Goal: Task Accomplishment & Management: Manage account settings

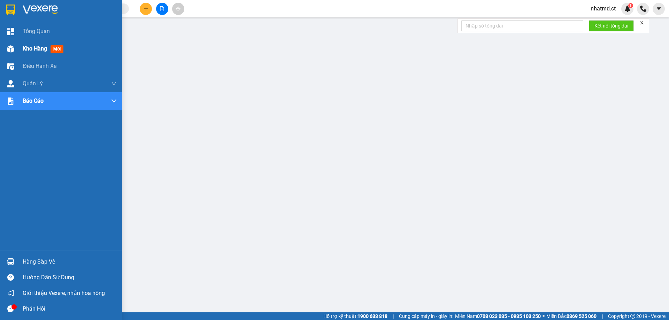
click at [23, 46] on span "Kho hàng" at bounding box center [35, 48] width 24 height 7
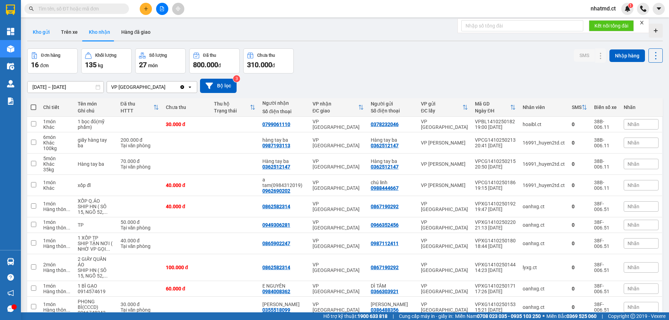
click at [41, 34] on button "Kho gửi" at bounding box center [41, 32] width 28 height 17
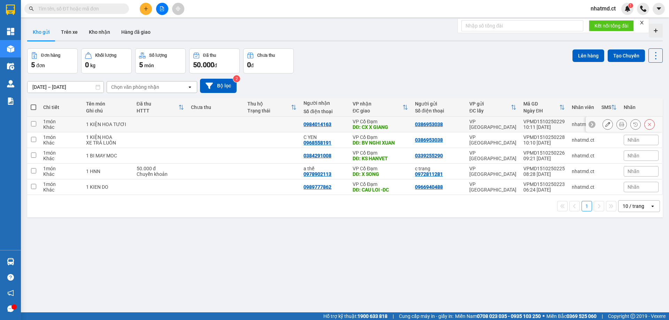
click at [102, 124] on div "1 KIỆN HOA TƯƠI" at bounding box center [107, 125] width 43 height 6
checkbox input "true"
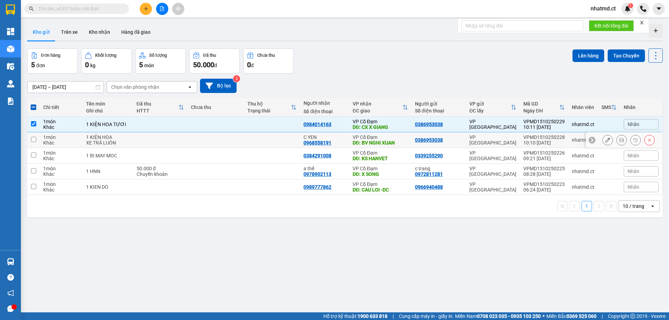
click at [114, 144] on div "XE TRẢ LUÔN" at bounding box center [107, 143] width 43 height 6
checkbox input "true"
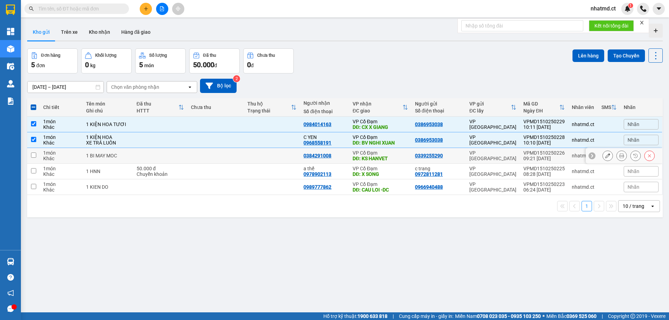
click at [119, 159] on td "1 BI MAY MOC" at bounding box center [108, 156] width 50 height 16
checkbox input "true"
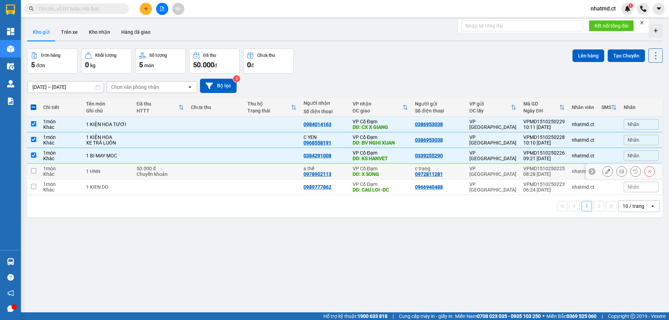
click at [125, 175] on td "1 HNN" at bounding box center [108, 172] width 50 height 16
checkbox input "true"
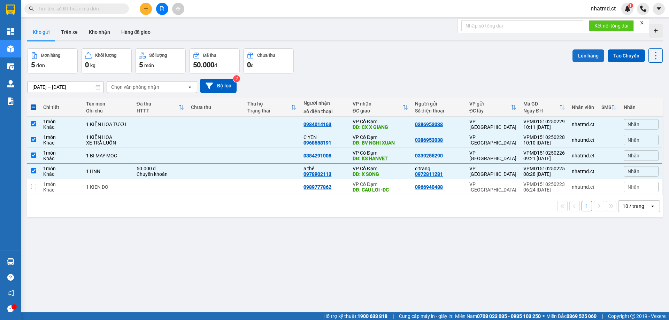
click at [575, 53] on button "Lên hàng" at bounding box center [588, 55] width 32 height 13
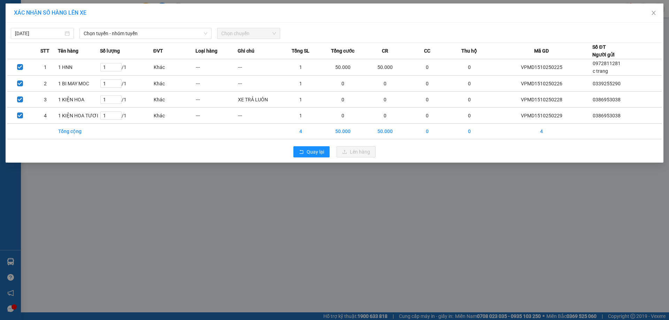
click at [244, 31] on span "Chọn chuyến" at bounding box center [248, 33] width 55 height 10
click at [189, 35] on span "Chọn tuyến - nhóm tuyến" at bounding box center [146, 33] width 124 height 10
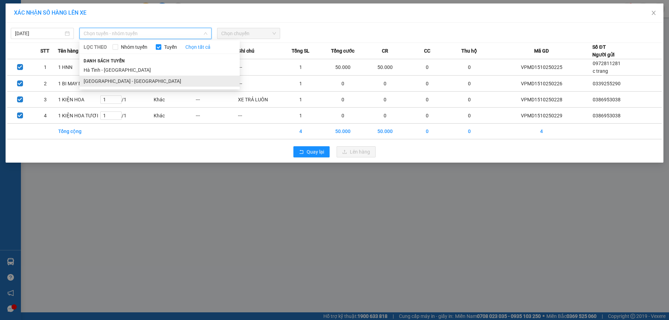
click at [154, 78] on li "[GEOGRAPHIC_DATA] - [GEOGRAPHIC_DATA]" at bounding box center [159, 81] width 160 height 11
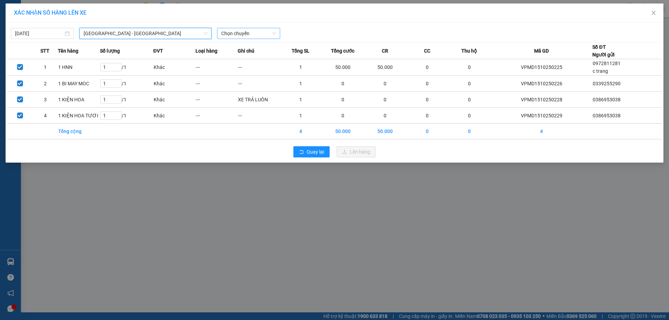
click at [239, 33] on span "Chọn chuyến" at bounding box center [248, 33] width 55 height 10
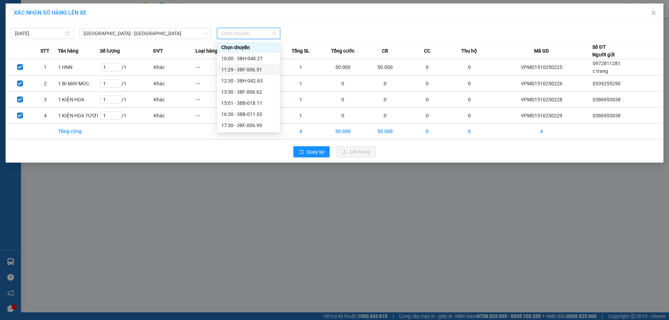
click at [248, 69] on div "11:29 - 38F-006.51" at bounding box center [248, 70] width 54 height 8
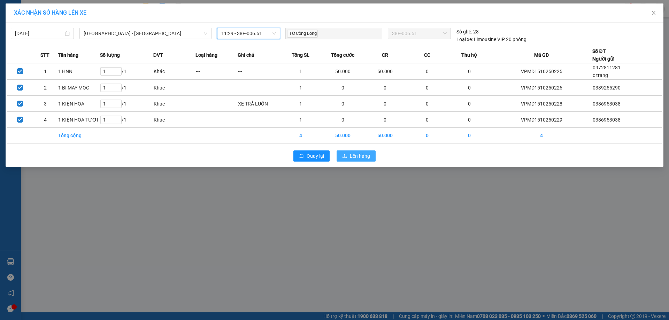
click at [354, 157] on span "Lên hàng" at bounding box center [360, 156] width 20 height 8
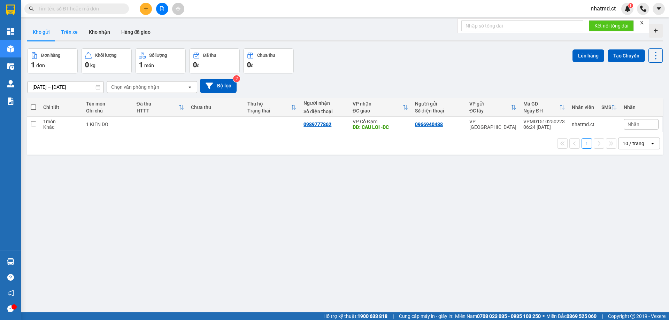
click at [63, 33] on button "Trên xe" at bounding box center [69, 32] width 28 height 17
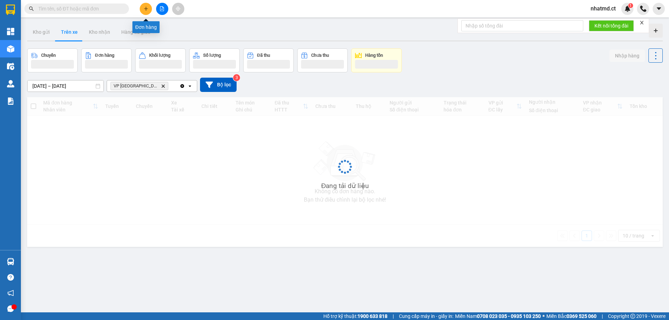
click at [143, 11] on button at bounding box center [146, 9] width 12 height 12
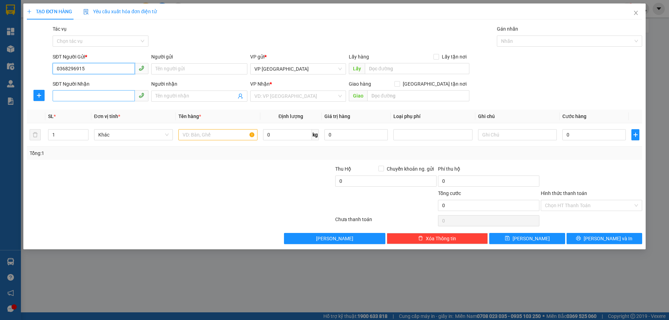
type input "0368296915"
click at [88, 94] on input "SĐT Người Nhận" at bounding box center [94, 95] width 82 height 11
type input "0387812005"
click at [294, 92] on input "search" at bounding box center [295, 96] width 83 height 10
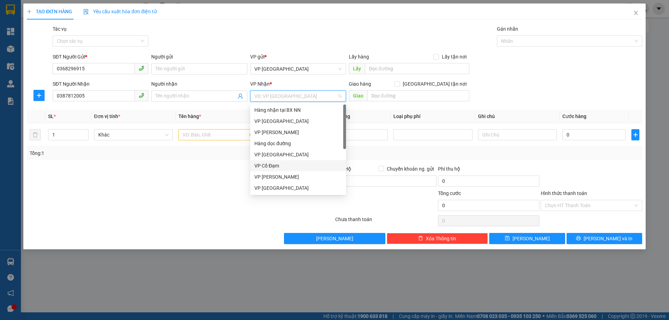
click at [272, 166] on div "VP Cổ Đạm" at bounding box center [297, 166] width 87 height 8
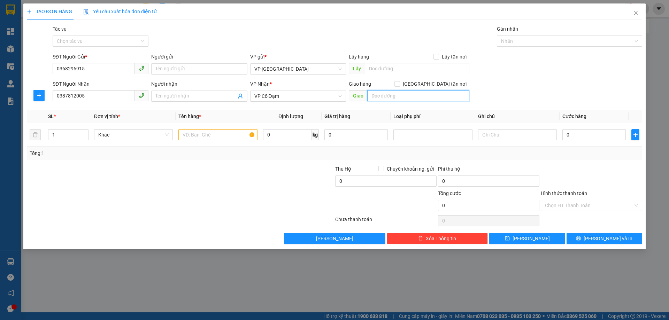
click at [404, 99] on input "text" at bounding box center [418, 95] width 102 height 11
type input "X HOA"
click at [207, 135] on input "text" at bounding box center [217, 134] width 79 height 11
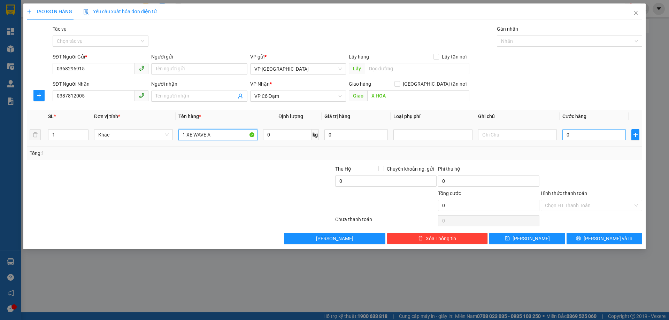
type input "1 XE WAVE A"
click at [599, 134] on input "0" at bounding box center [593, 134] width 63 height 11
type input "2"
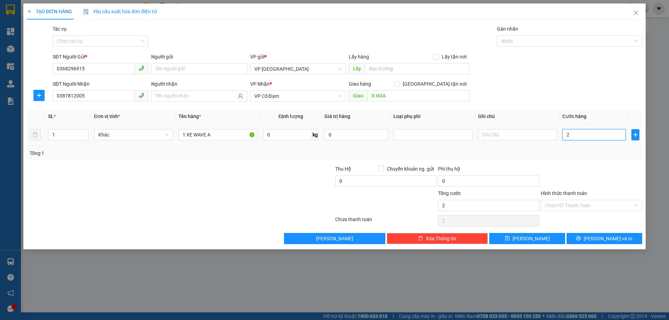
type input "24"
type input "240"
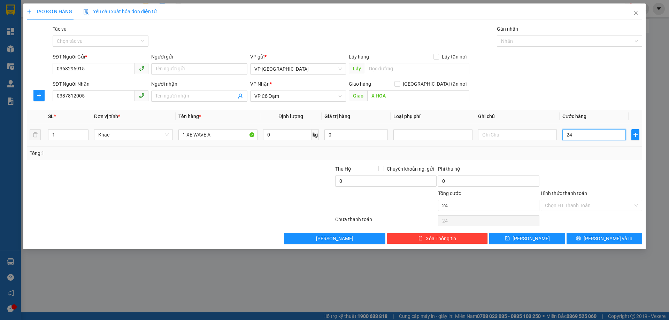
type input "240"
click at [489, 136] on input "text" at bounding box center [517, 134] width 79 height 11
type input "240.000"
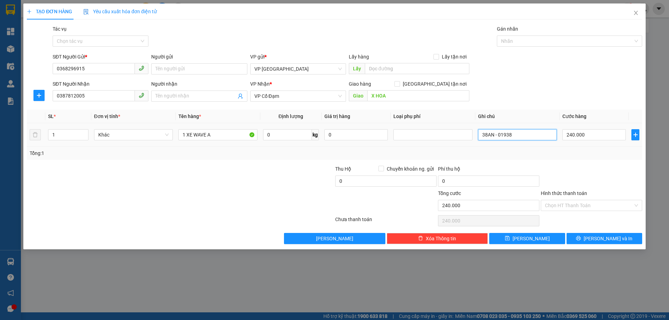
type input "38AN - 01938"
click at [511, 149] on div "Tổng: 1" at bounding box center [334, 153] width 615 height 13
click at [561, 205] on input "Hình thức thanh toán" at bounding box center [589, 205] width 88 height 10
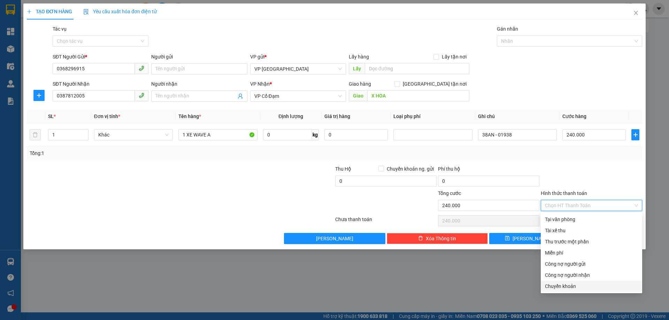
click at [564, 290] on div "Chuyển khoản" at bounding box center [591, 286] width 93 height 8
type input "0"
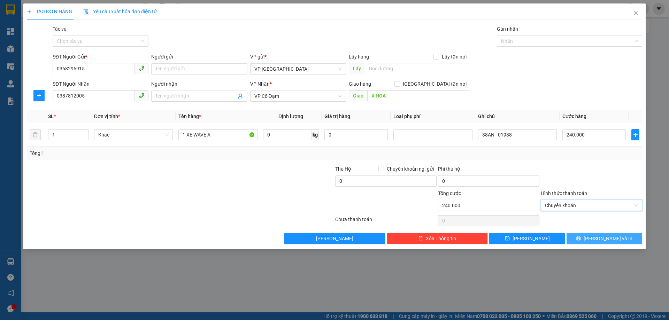
click at [570, 236] on button "[PERSON_NAME] và In" at bounding box center [604, 238] width 76 height 11
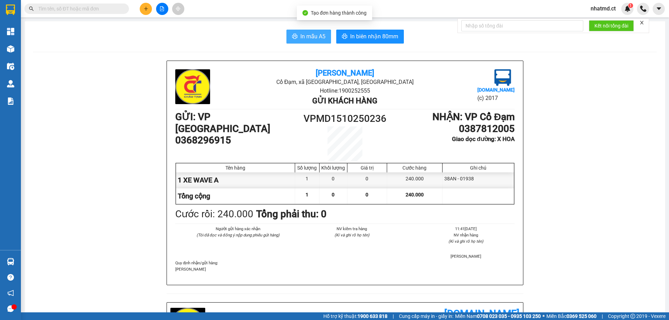
click at [296, 36] on button "In mẫu A5" at bounding box center [308, 37] width 45 height 14
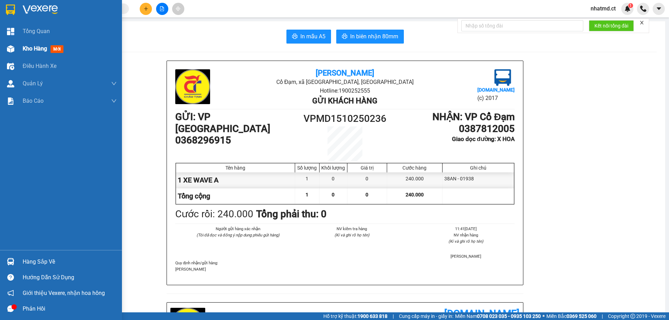
click at [40, 45] on div "Kho hàng mới" at bounding box center [45, 48] width 44 height 9
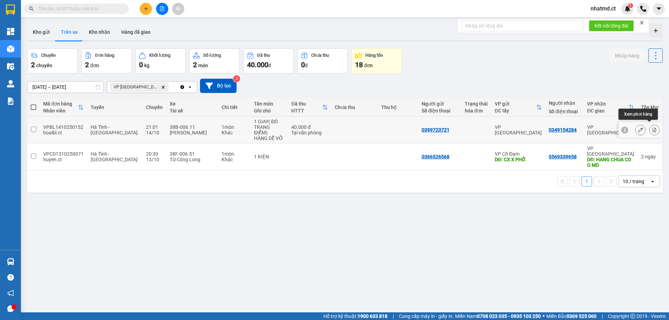
click at [652, 127] on icon at bounding box center [654, 129] width 4 height 5
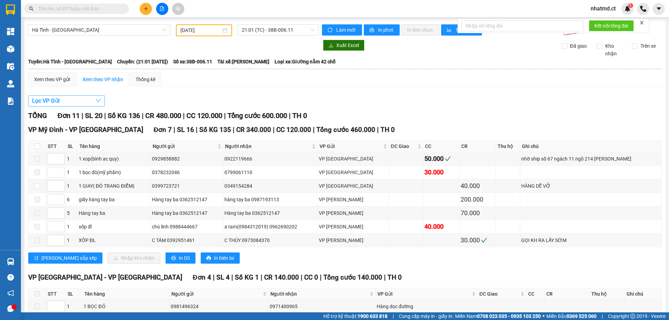
click at [61, 103] on button "Lọc VP Gửi" at bounding box center [66, 100] width 77 height 11
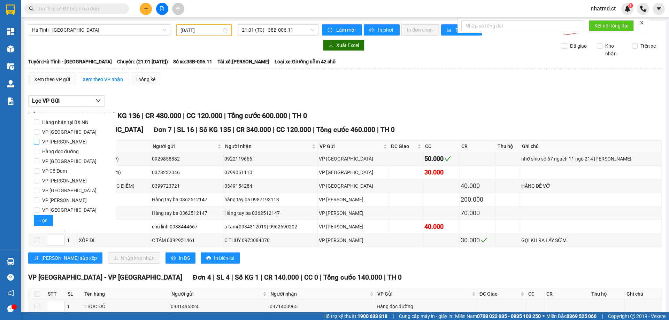
click at [56, 135] on span "VP [GEOGRAPHIC_DATA]" at bounding box center [69, 132] width 60 height 10
click at [39, 135] on input "VP [GEOGRAPHIC_DATA]" at bounding box center [37, 132] width 6 height 6
checkbox input "true"
click at [49, 219] on button "Lọc" at bounding box center [43, 220] width 19 height 11
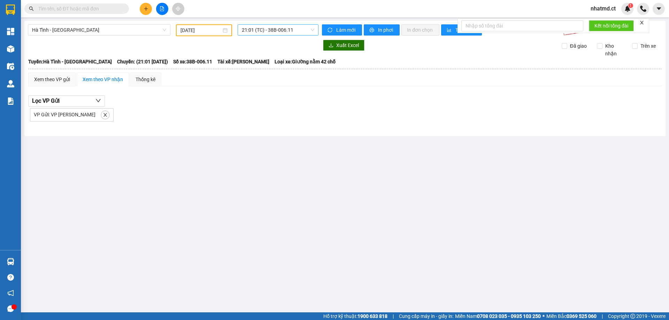
click at [267, 28] on span "21:01 (TC) - 38B-006.11" at bounding box center [278, 30] width 72 height 10
click at [202, 31] on input "[DATE]" at bounding box center [200, 30] width 41 height 8
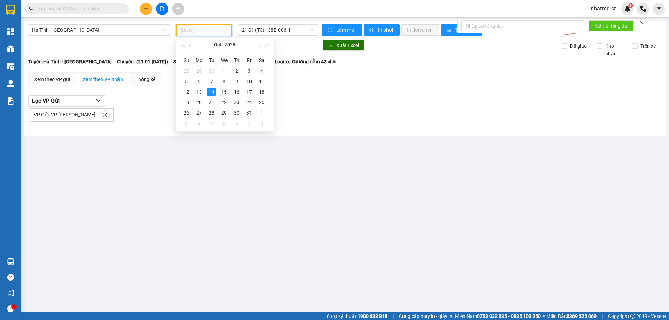
click at [225, 94] on div "15" at bounding box center [224, 92] width 8 height 8
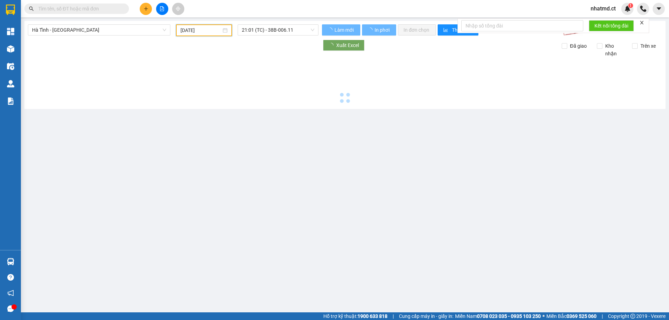
type input "[DATE]"
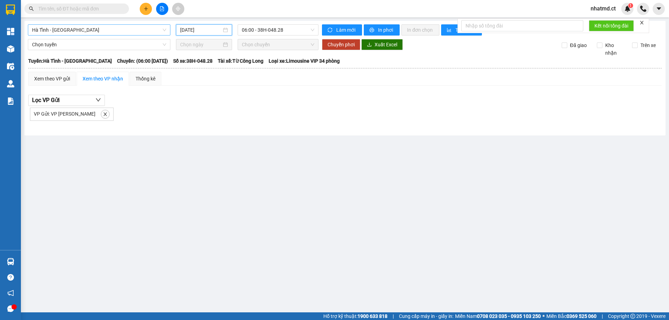
click at [142, 32] on span "Hà Tĩnh - [GEOGRAPHIC_DATA]" at bounding box center [99, 30] width 134 height 10
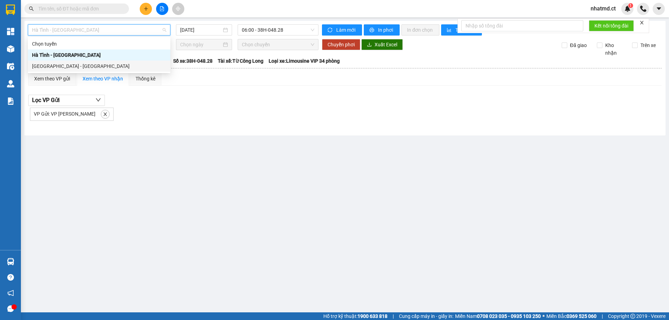
click at [119, 67] on div "[GEOGRAPHIC_DATA] - [GEOGRAPHIC_DATA]" at bounding box center [99, 66] width 134 height 8
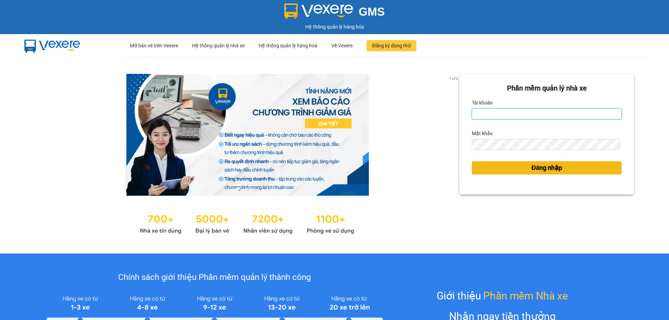
type input "nhatmd.ct"
click at [563, 166] on button "Đăng nhập" at bounding box center [546, 167] width 150 height 13
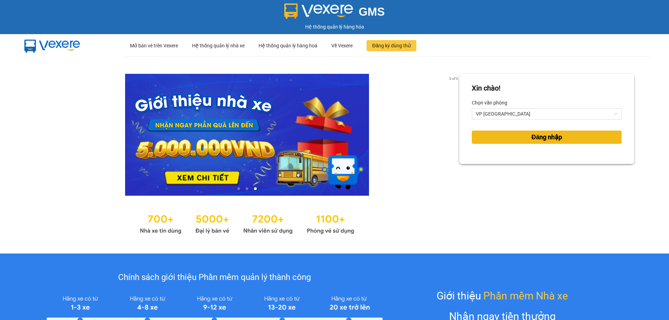
click at [549, 135] on span "Đăng nhập" at bounding box center [546, 137] width 31 height 10
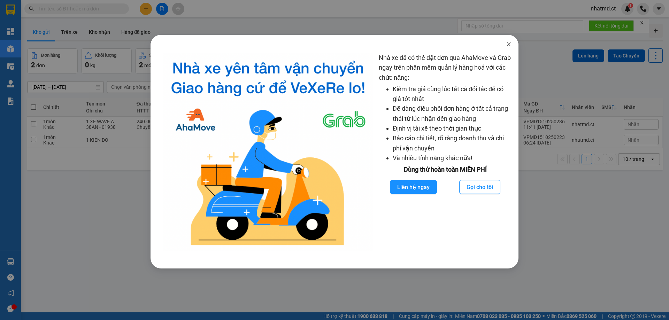
click at [509, 44] on icon "close" at bounding box center [508, 44] width 4 height 4
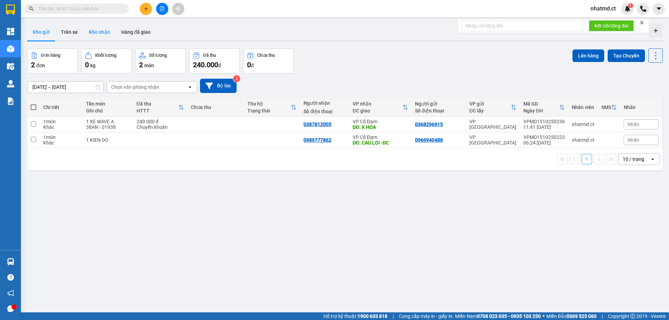
click at [103, 35] on button "Kho nhận" at bounding box center [99, 32] width 32 height 17
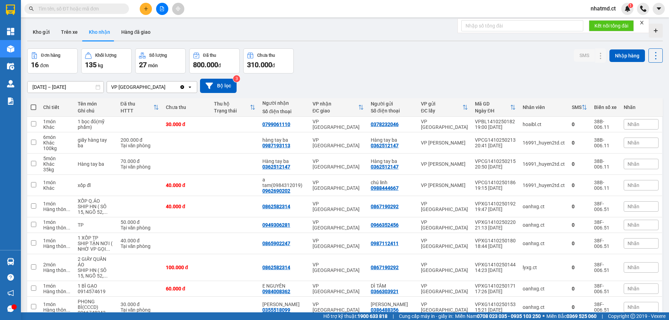
click at [111, 3] on div "Kết quả tìm kiếm ( 0 ) Bộ lọc No Data" at bounding box center [68, 9] width 136 height 12
click at [111, 10] on input "text" at bounding box center [79, 9] width 82 height 8
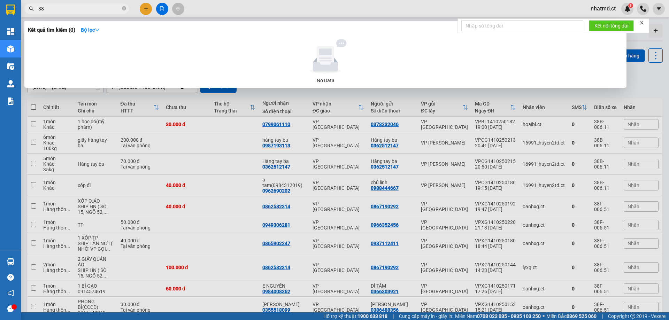
type input "885"
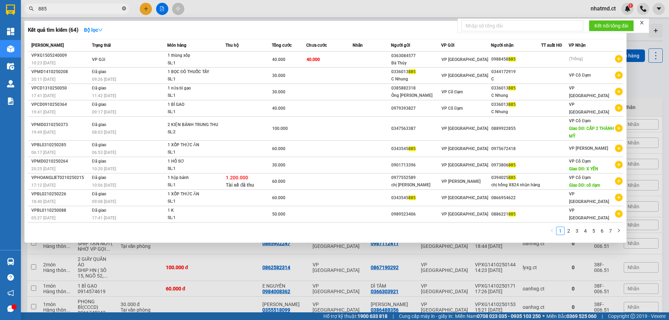
click at [124, 9] on icon "close-circle" at bounding box center [124, 8] width 4 height 4
type input "885"
click at [128, 272] on div at bounding box center [334, 160] width 669 height 320
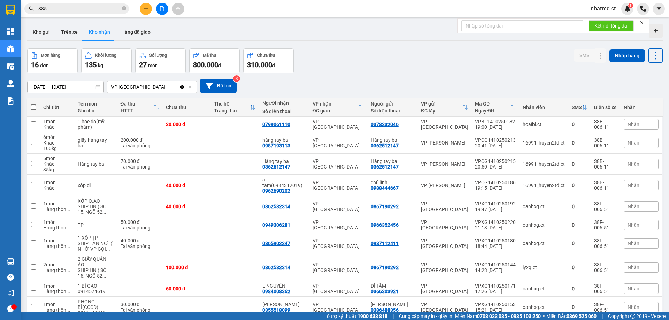
click at [147, 9] on icon "plus" at bounding box center [145, 8] width 5 height 5
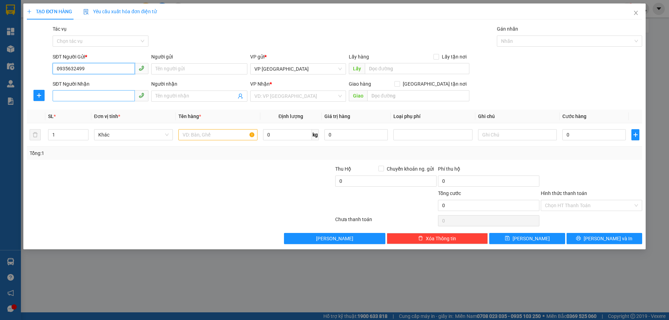
type input "0935632499"
click at [127, 97] on input "SĐT Người Nhận" at bounding box center [94, 95] width 82 height 11
type input "0396784775"
click at [324, 100] on input "search" at bounding box center [295, 96] width 83 height 10
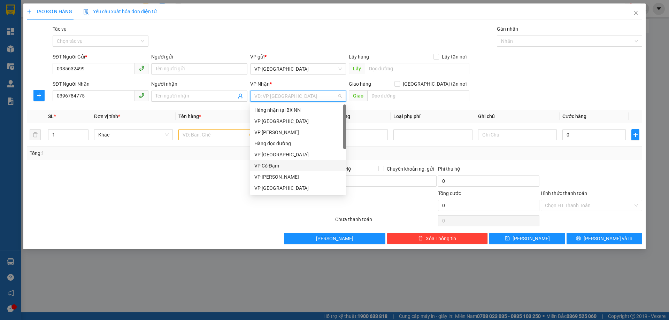
click at [291, 163] on div "VP Cổ Đạm" at bounding box center [297, 166] width 87 height 8
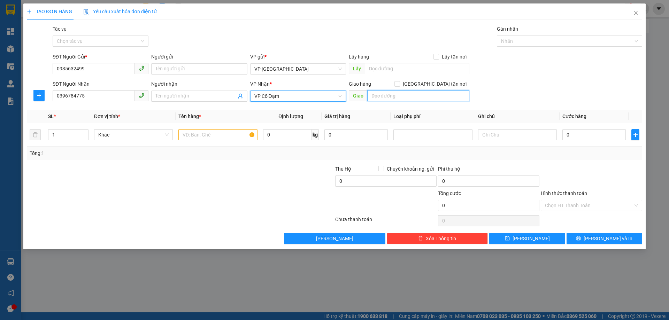
click at [406, 93] on input "text" at bounding box center [418, 95] width 102 height 11
type input "NGA 4 HAU LOC"
click at [197, 132] on input "text" at bounding box center [217, 134] width 79 height 11
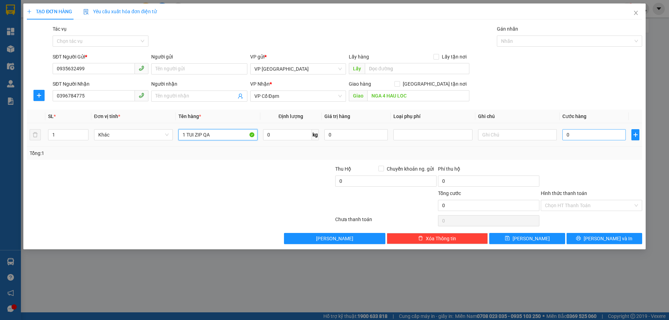
type input "1 TUI ZIP QA"
click at [594, 131] on input "0" at bounding box center [593, 134] width 63 height 11
type input "5"
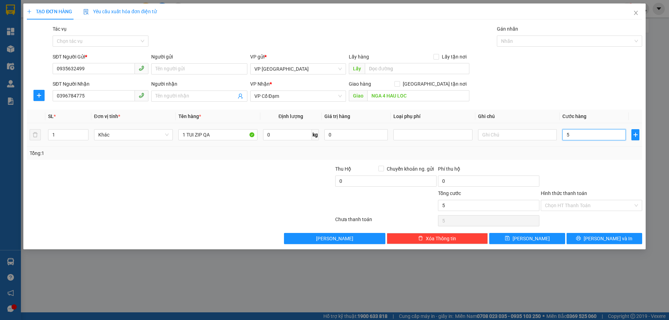
type input "50"
click at [592, 173] on div at bounding box center [591, 177] width 103 height 24
type input "50.000"
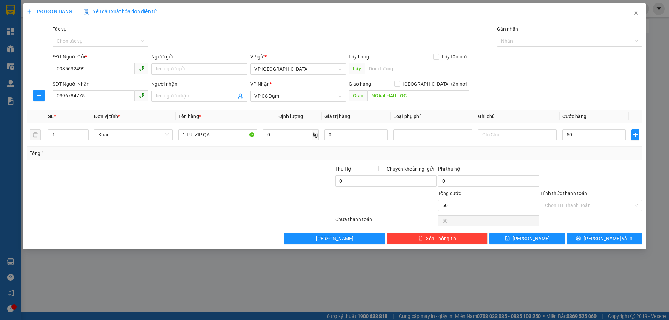
type input "50.000"
click at [580, 208] on input "Hình thức thanh toán" at bounding box center [589, 205] width 88 height 10
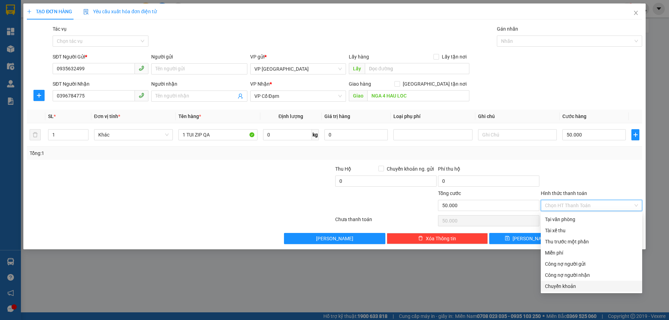
click at [585, 287] on div "Chuyển khoản" at bounding box center [591, 286] width 93 height 8
type input "0"
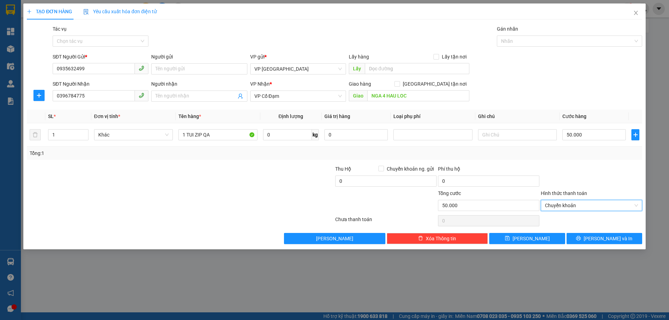
click at [597, 245] on div "TẠO ĐƠN HÀNG Yêu cầu xuất hóa đơn điện tử Transit Pickup Surcharge Ids Transit …" at bounding box center [334, 126] width 622 height 246
click at [599, 244] on button "[PERSON_NAME] và In" at bounding box center [604, 238] width 76 height 11
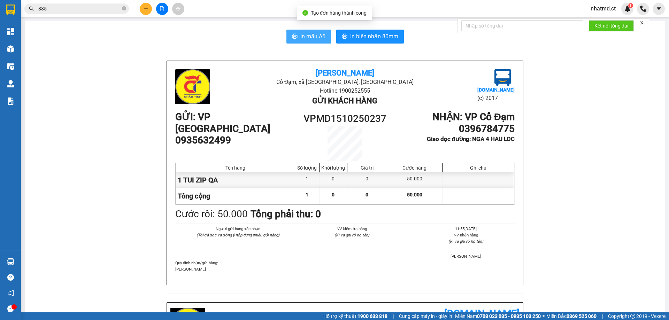
click at [315, 40] on span "In mẫu A5" at bounding box center [312, 36] width 25 height 9
click at [148, 10] on button at bounding box center [146, 9] width 12 height 12
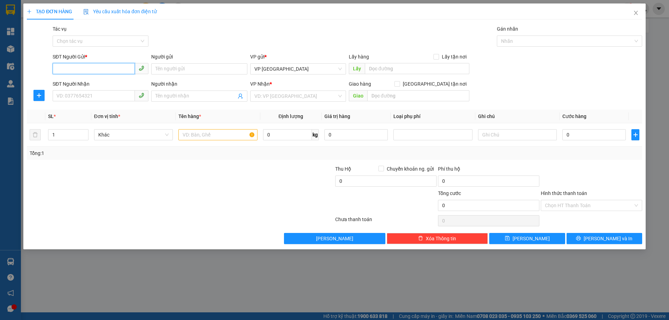
click at [87, 70] on input "SĐT Người Gửi *" at bounding box center [94, 68] width 82 height 11
click at [81, 96] on input "SĐT Người Nhận" at bounding box center [94, 95] width 82 height 11
type input "0816586306"
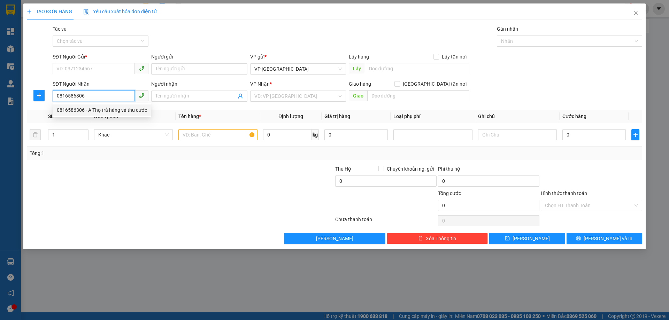
click at [120, 111] on div "0816586306 - A Thọ trả hàng và thu cước" at bounding box center [102, 110] width 90 height 8
type input "A Thọ trả hàng và thu cước"
type input "TIÊN ĐIỀN"
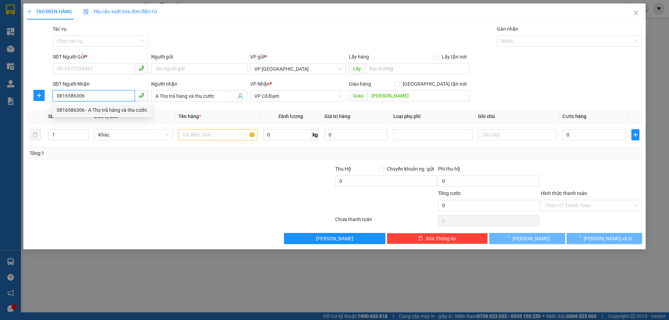
type input "120.000"
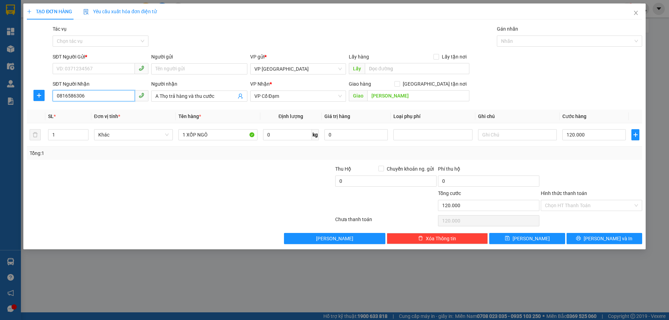
type input "0816586306"
click at [124, 75] on div "SĐT Người Gửi * VD: 0371234567" at bounding box center [101, 65] width 96 height 24
click at [124, 67] on input "SĐT Người Gửi *" at bounding box center [94, 68] width 82 height 11
click at [115, 86] on div "0977200138" at bounding box center [100, 83] width 87 height 8
type input "0977200138"
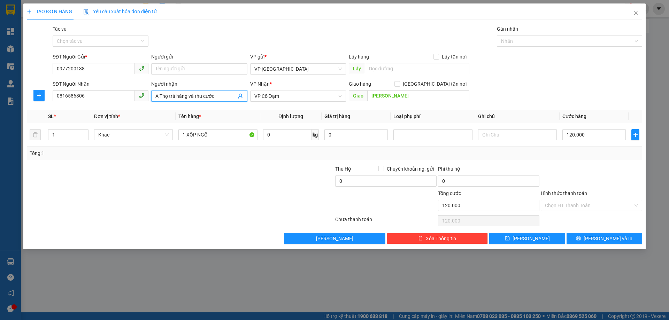
drag, startPoint x: 220, startPoint y: 94, endPoint x: 167, endPoint y: 101, distance: 53.7
click at [167, 101] on span "A Thọ trả hàng và thu cước" at bounding box center [199, 96] width 96 height 11
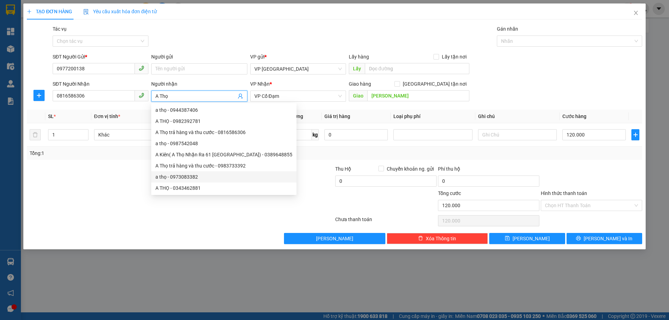
type input "A Thọ"
drag, startPoint x: 578, startPoint y: 153, endPoint x: 579, endPoint y: 201, distance: 48.4
click at [578, 153] on div "Tổng: 1" at bounding box center [334, 153] width 609 height 8
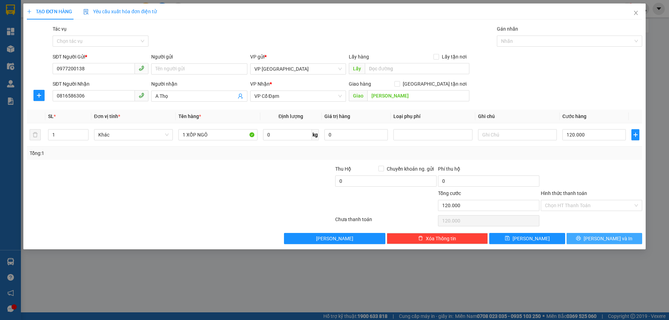
click at [583, 240] on button "[PERSON_NAME] và In" at bounding box center [604, 238] width 76 height 11
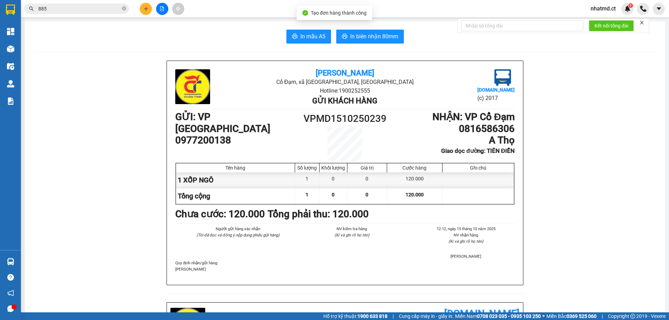
click at [310, 36] on span "In mẫu A5" at bounding box center [312, 36] width 25 height 9
click at [149, 10] on button at bounding box center [146, 9] width 12 height 12
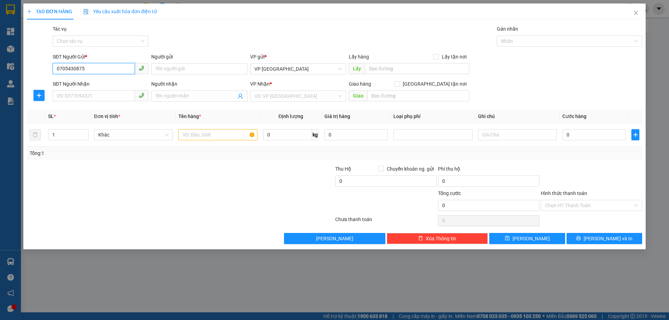
type input "0705430875"
click at [120, 102] on div "SĐT Người Nhận VD: 0377654321" at bounding box center [101, 92] width 96 height 24
click at [123, 99] on input "SĐT Người Nhận" at bounding box center [94, 95] width 82 height 11
type input "0392021381"
click at [368, 97] on input "text" at bounding box center [418, 95] width 102 height 11
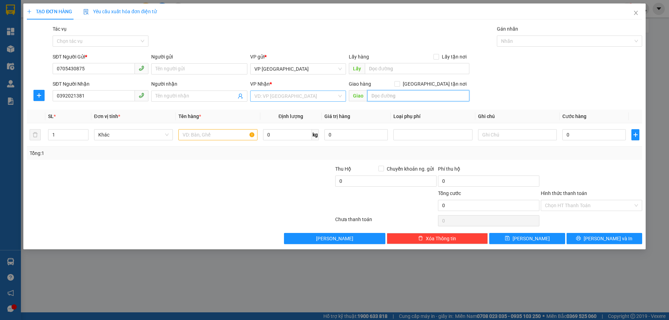
click at [290, 101] on div "VD: VP [GEOGRAPHIC_DATA]" at bounding box center [298, 96] width 96 height 11
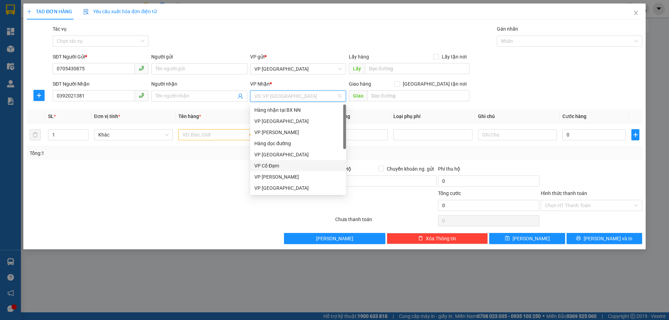
click at [261, 163] on div "VP Cổ Đạm" at bounding box center [297, 166] width 87 height 8
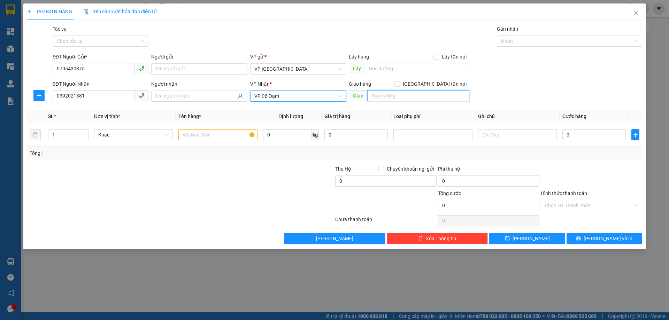
click at [408, 94] on input "text" at bounding box center [418, 95] width 102 height 11
click at [407, 97] on input "text" at bounding box center [418, 95] width 102 height 11
click at [237, 133] on input "text" at bounding box center [217, 134] width 79 height 11
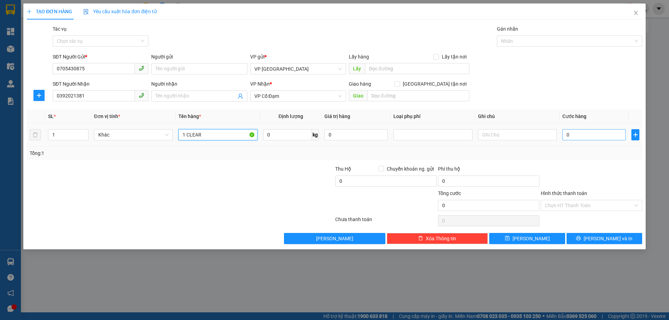
type input "1 CLEAR"
click at [581, 136] on input "0" at bounding box center [593, 134] width 63 height 11
type input "3"
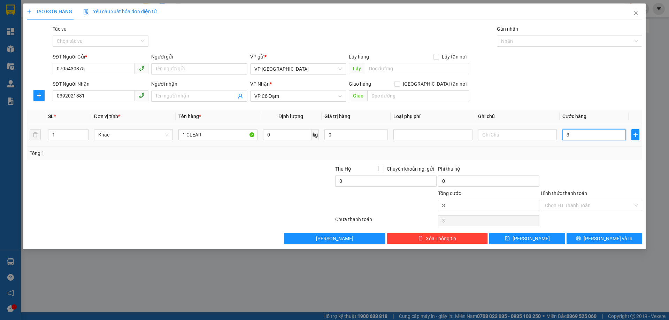
type input "30"
type input "30.000"
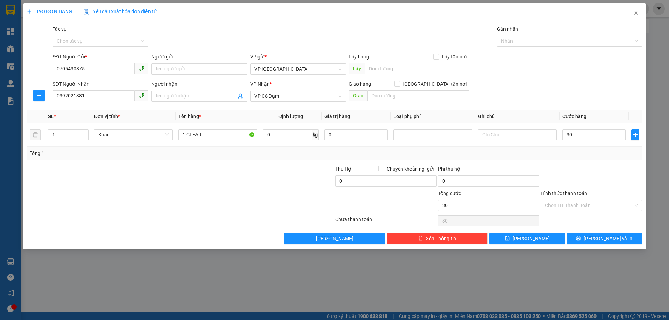
type input "30.000"
click at [578, 160] on div "Transit Pickup Surcharge Ids Transit Deliver Surcharge Ids Transit Deliver Surc…" at bounding box center [334, 134] width 615 height 219
click at [420, 92] on input "text" at bounding box center [418, 95] width 102 height 11
type input "X"
type input "X HOA"
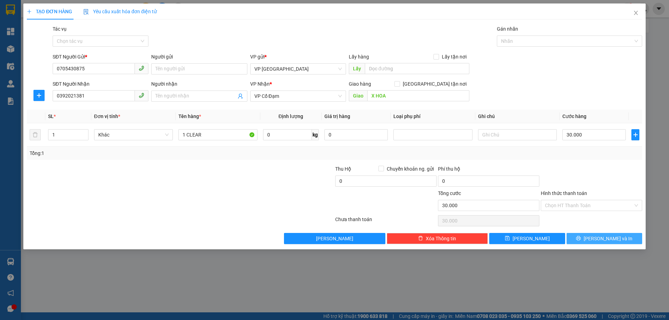
click at [615, 238] on span "[PERSON_NAME] và In" at bounding box center [607, 239] width 49 height 8
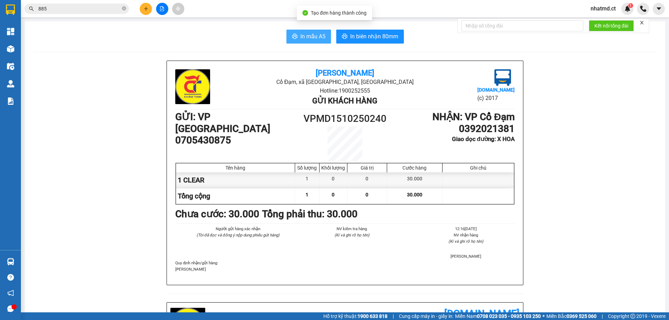
click at [291, 33] on button "In mẫu A5" at bounding box center [308, 37] width 45 height 14
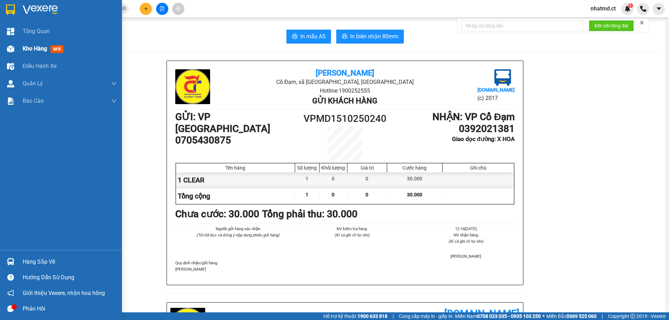
click at [29, 49] on span "Kho hàng" at bounding box center [35, 48] width 24 height 7
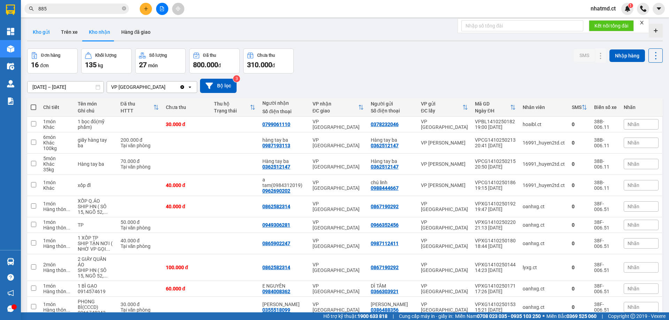
click at [52, 34] on button "Kho gửi" at bounding box center [41, 32] width 28 height 17
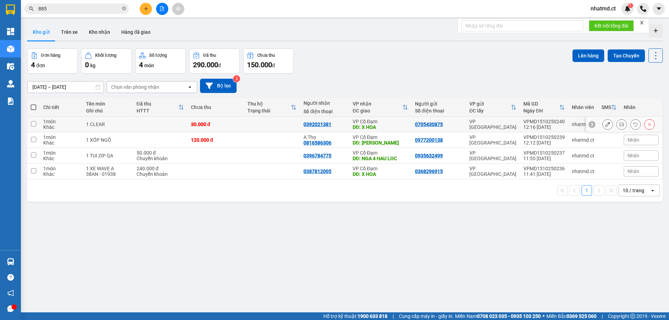
click at [133, 128] on td at bounding box center [160, 125] width 54 height 16
checkbox input "true"
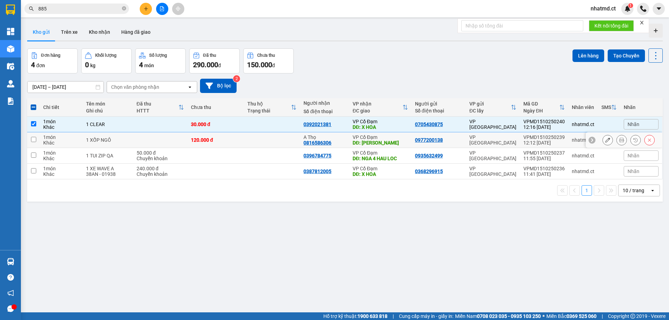
click at [134, 141] on td at bounding box center [160, 140] width 54 height 16
checkbox input "true"
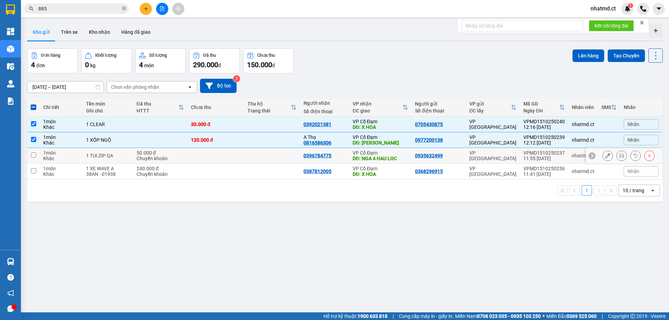
click at [112, 159] on td "1 TUI ZIP QA" at bounding box center [108, 156] width 50 height 16
checkbox input "true"
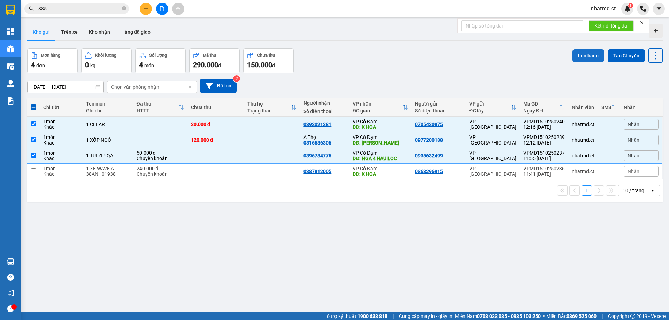
click at [588, 53] on button "Lên hàng" at bounding box center [588, 55] width 32 height 13
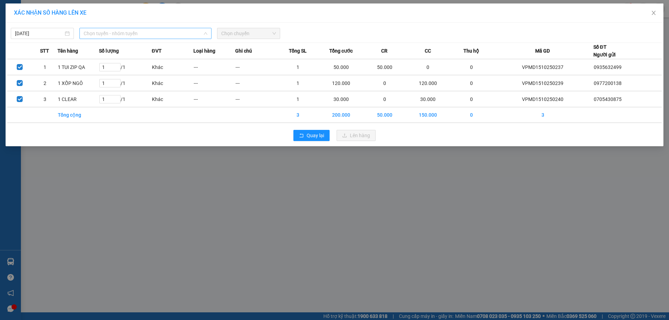
click at [123, 33] on span "Chọn tuyến - nhóm tuyến" at bounding box center [146, 33] width 124 height 10
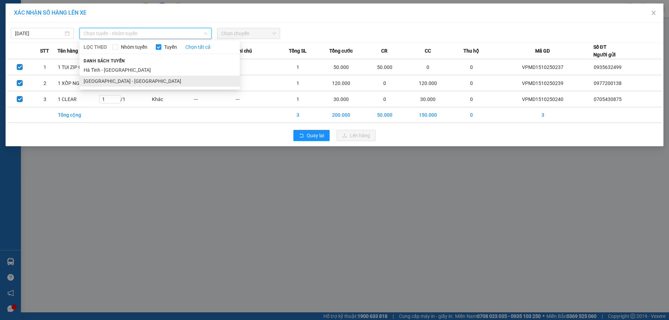
click at [106, 82] on li "[GEOGRAPHIC_DATA] - [GEOGRAPHIC_DATA]" at bounding box center [159, 81] width 160 height 11
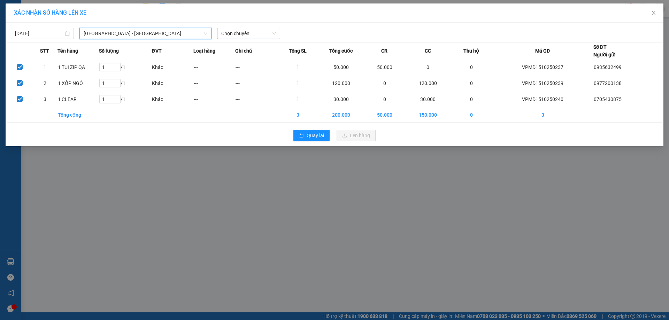
click at [243, 33] on span "Chọn chuyến" at bounding box center [248, 33] width 55 height 10
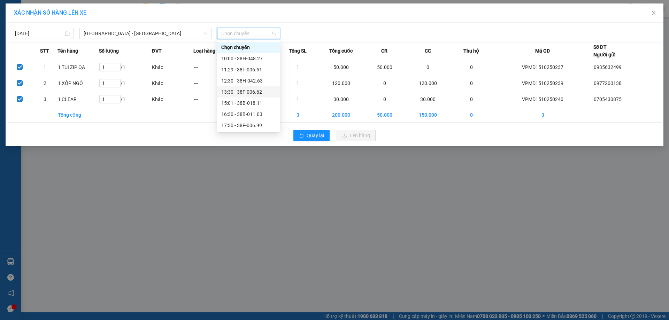
click at [250, 95] on div "13:30 - 38F-006.62" at bounding box center [248, 92] width 54 height 8
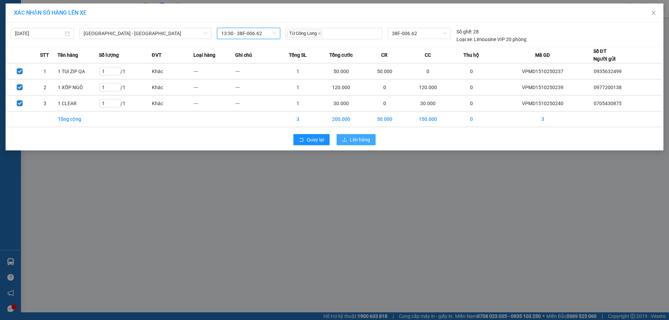
click at [354, 141] on span "Lên hàng" at bounding box center [360, 140] width 20 height 8
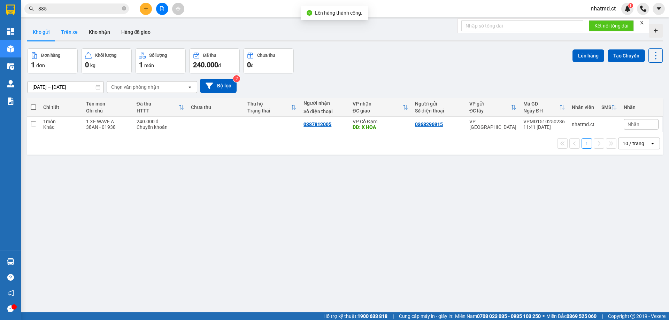
click at [72, 34] on button "Trên xe" at bounding box center [69, 32] width 28 height 17
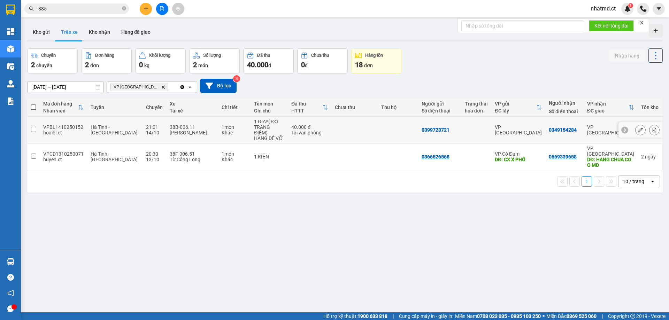
click at [651, 127] on icon at bounding box center [653, 129] width 5 height 5
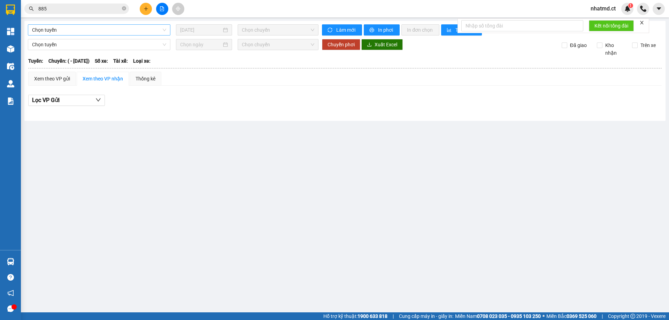
click at [103, 30] on span "Chọn tuyến" at bounding box center [99, 30] width 134 height 10
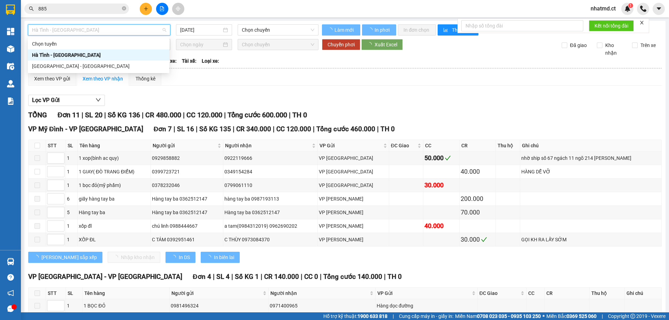
type input "[DATE]"
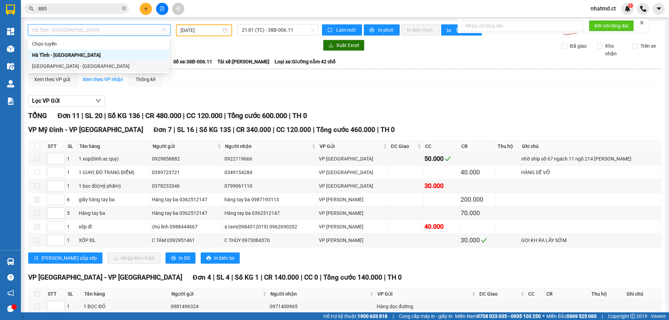
click at [79, 66] on div "[GEOGRAPHIC_DATA] - [GEOGRAPHIC_DATA]" at bounding box center [98, 66] width 133 height 8
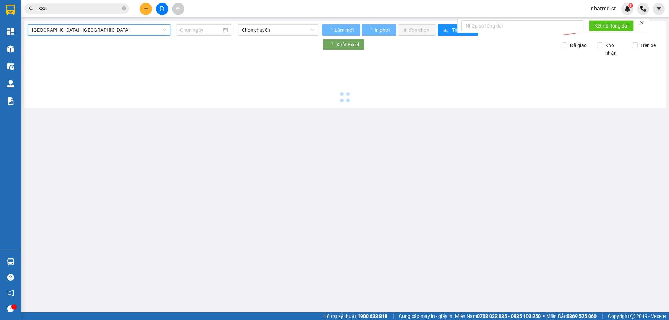
type input "[DATE]"
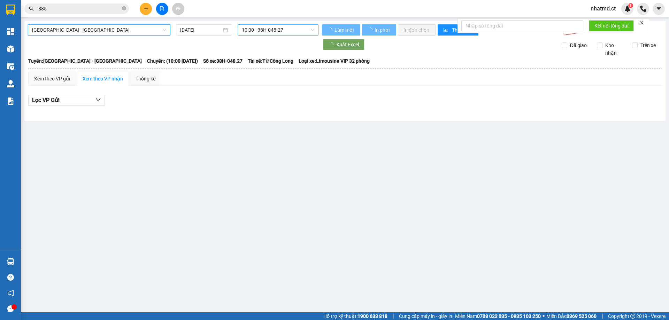
click at [281, 31] on span "10:00 - 38H-048.27" at bounding box center [278, 30] width 72 height 10
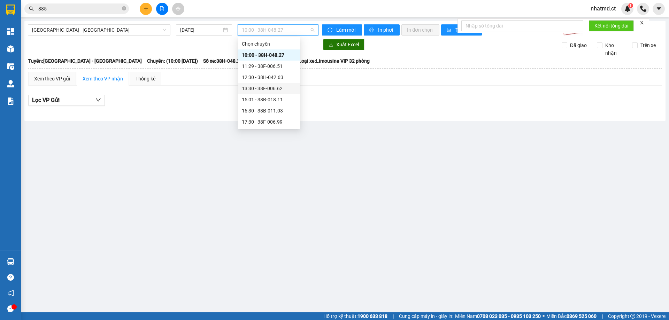
click at [272, 92] on div "13:30 - 38F-006.62" at bounding box center [269, 89] width 54 height 8
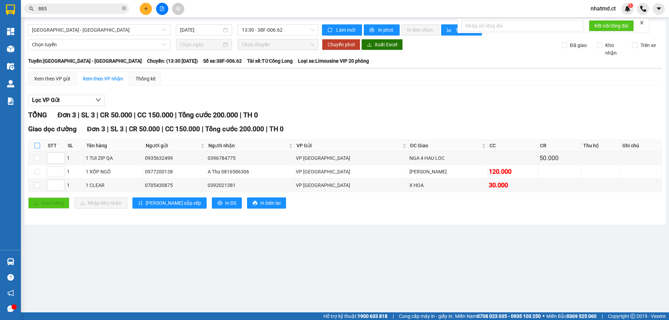
click at [37, 143] on input "checkbox" at bounding box center [37, 146] width 6 height 6
checkbox input "true"
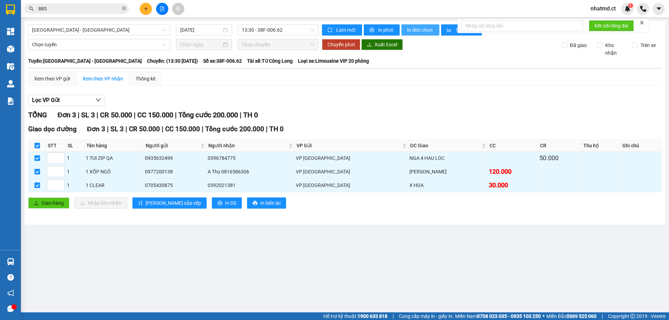
click at [423, 31] on span "In đơn chọn" at bounding box center [420, 30] width 27 height 8
click at [420, 31] on span "In đơn chọn" at bounding box center [420, 30] width 27 height 8
click at [608, 7] on span "nhatmd.ct" at bounding box center [603, 8] width 36 height 9
click at [600, 18] on span "Đăng xuất" at bounding box center [609, 22] width 29 height 8
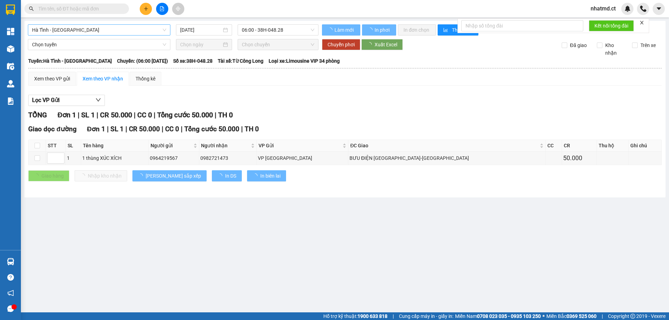
click at [149, 30] on span "Hà Tĩnh - [GEOGRAPHIC_DATA]" at bounding box center [99, 30] width 134 height 10
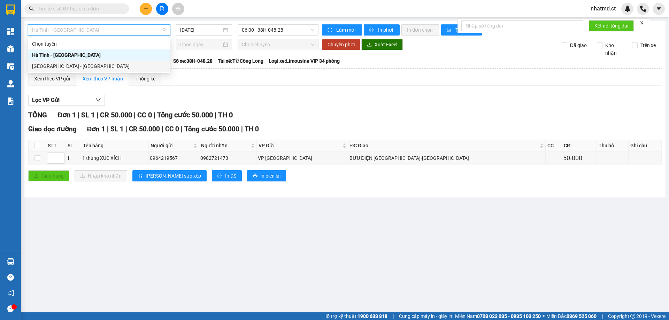
click at [81, 68] on div "[GEOGRAPHIC_DATA] - [GEOGRAPHIC_DATA]" at bounding box center [99, 66] width 134 height 8
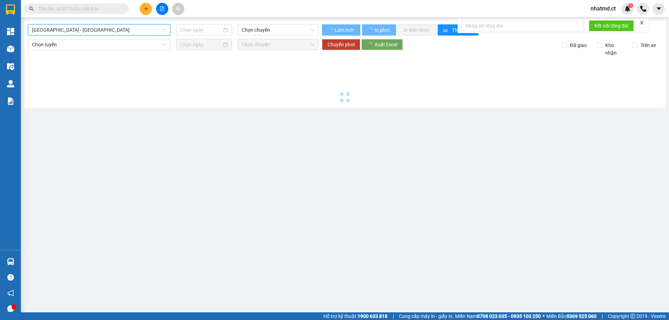
type input "[DATE]"
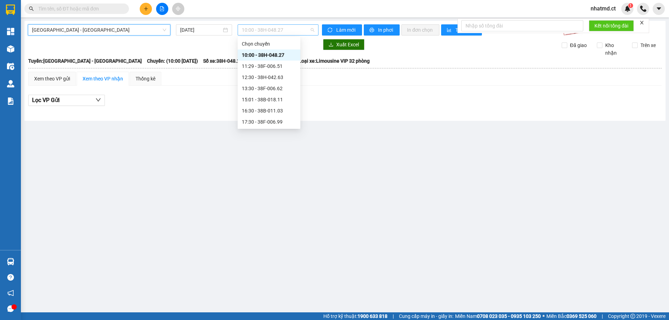
click at [268, 29] on span "10:00 - 38H-048.27" at bounding box center [278, 30] width 72 height 10
click at [271, 67] on div "11:29 - 38F-006.51" at bounding box center [269, 66] width 54 height 8
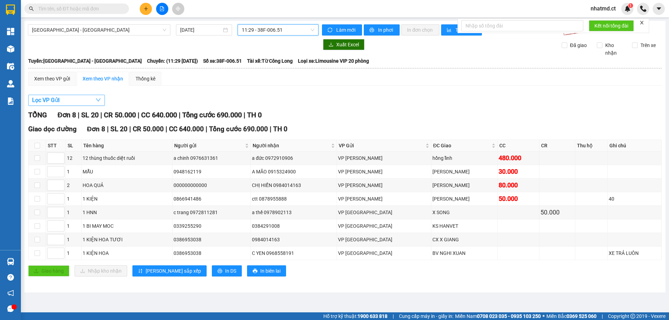
click at [82, 102] on button "Lọc VP Gửi" at bounding box center [66, 100] width 77 height 11
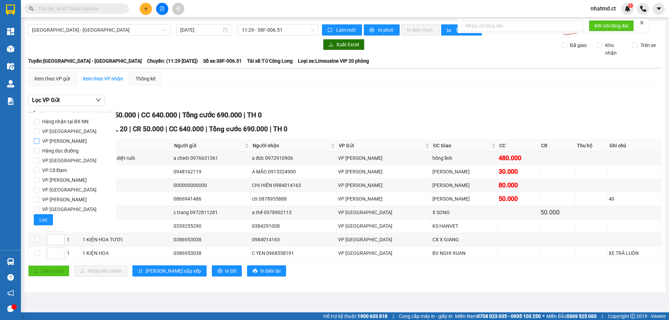
click at [58, 129] on span "VP [GEOGRAPHIC_DATA]" at bounding box center [69, 131] width 60 height 10
click at [39, 129] on input "VP [GEOGRAPHIC_DATA]" at bounding box center [37, 131] width 6 height 6
checkbox input "true"
click at [36, 221] on button "Lọc" at bounding box center [43, 219] width 19 height 11
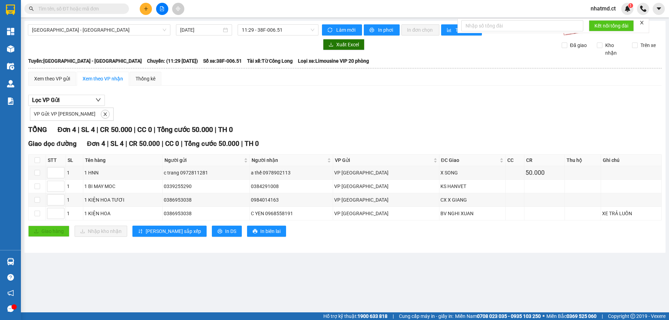
click at [34, 161] on th at bounding box center [37, 160] width 17 height 11
click at [38, 161] on input "checkbox" at bounding box center [37, 160] width 6 height 6
checkbox input "true"
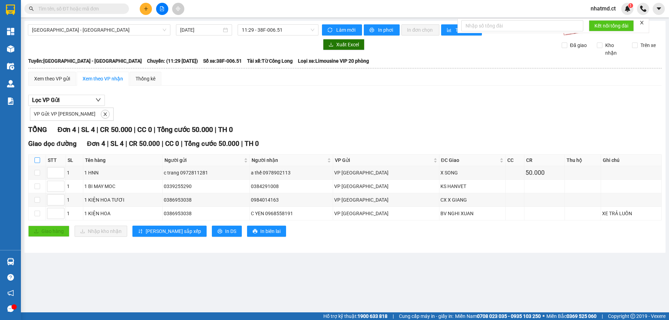
checkbox input "true"
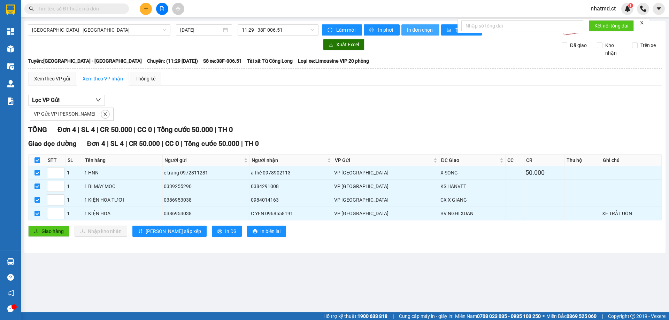
click at [431, 28] on span "In đơn chọn" at bounding box center [420, 30] width 27 height 8
click at [119, 15] on div "Kết quả tìm kiếm ( 0 ) Bộ lọc No Data" at bounding box center [68, 9] width 136 height 12
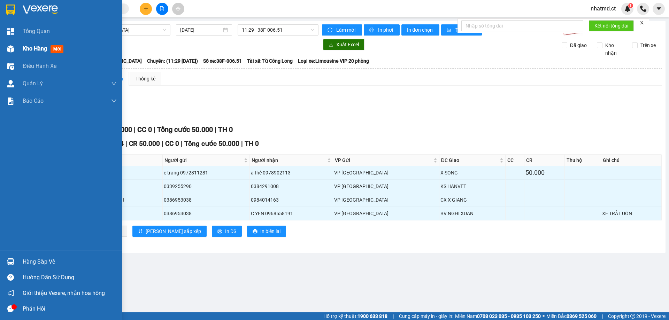
click at [27, 45] on span "Kho hàng" at bounding box center [35, 48] width 24 height 7
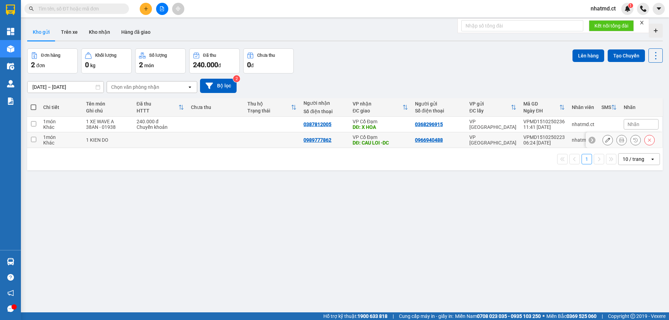
click at [72, 143] on div "Khác" at bounding box center [61, 143] width 36 height 6
checkbox input "true"
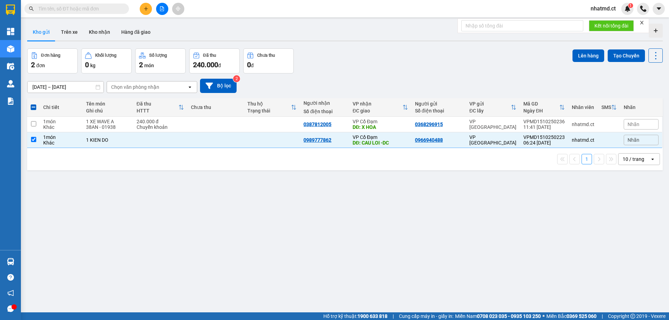
click at [579, 48] on div "ver 1.8.147 Kho gửi Trên xe Kho nhận Hàng đã giao Đơn hàng 2 đơn Khối lượng 0 k…" at bounding box center [344, 181] width 641 height 320
click at [583, 57] on button "Lên hàng" at bounding box center [588, 55] width 32 height 13
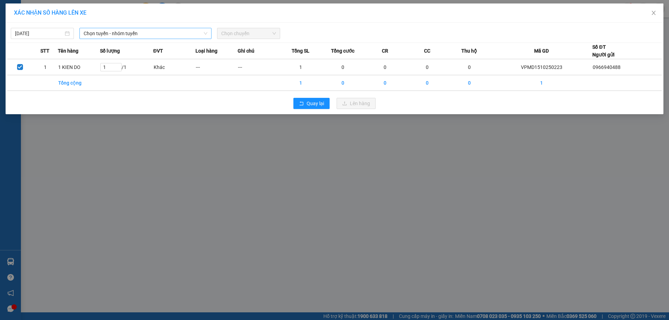
click at [130, 33] on span "Chọn tuyến - nhóm tuyến" at bounding box center [146, 33] width 124 height 10
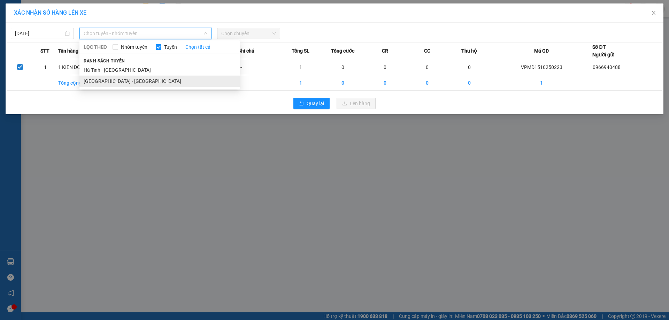
click at [118, 78] on li "[GEOGRAPHIC_DATA] - [GEOGRAPHIC_DATA]" at bounding box center [159, 81] width 160 height 11
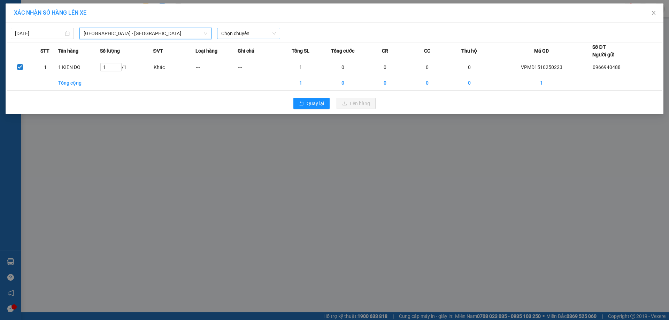
click at [243, 31] on span "Chọn chuyến" at bounding box center [248, 33] width 55 height 10
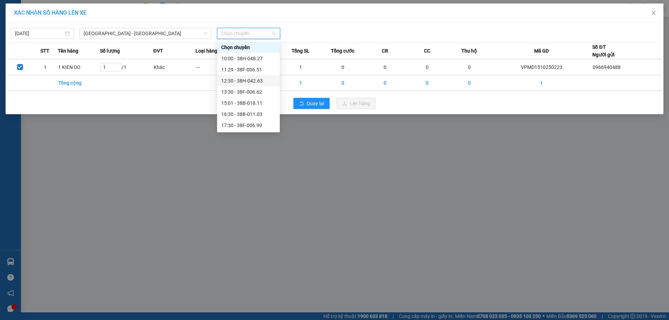
click at [242, 81] on div "12:30 - 38H-042.63" at bounding box center [248, 81] width 54 height 8
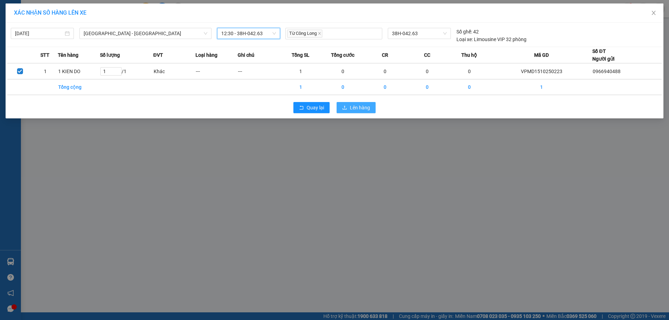
click at [342, 106] on button "Lên hàng" at bounding box center [355, 107] width 39 height 11
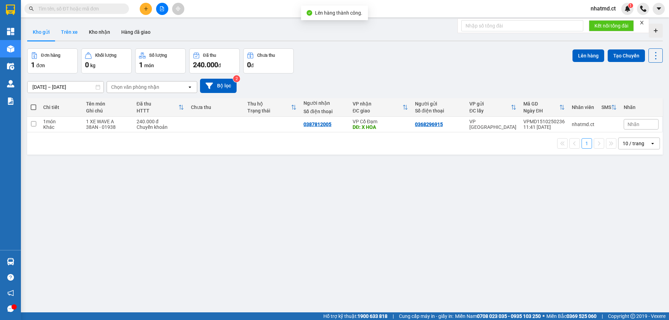
click at [69, 36] on button "Trên xe" at bounding box center [69, 32] width 28 height 17
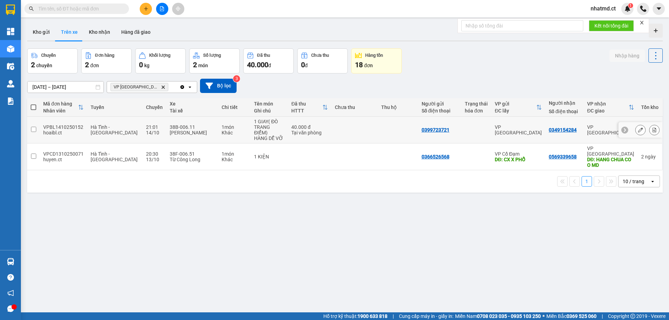
click at [651, 128] on icon at bounding box center [653, 129] width 5 height 5
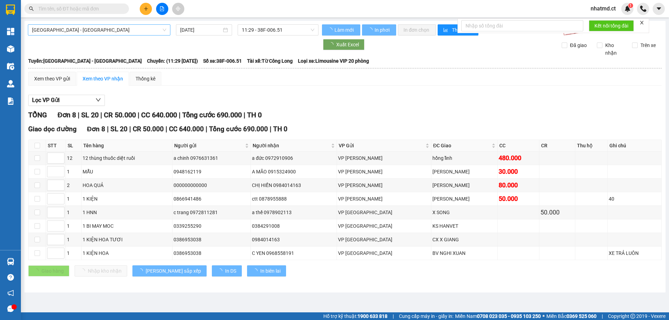
click at [139, 32] on span "[GEOGRAPHIC_DATA] - [GEOGRAPHIC_DATA]" at bounding box center [99, 30] width 134 height 10
type input "[DATE]"
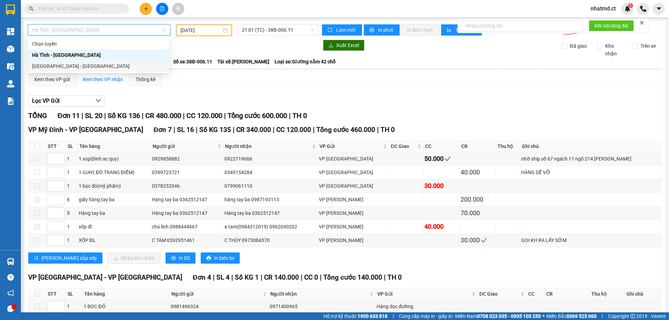
click at [129, 67] on div "[GEOGRAPHIC_DATA] - [GEOGRAPHIC_DATA]" at bounding box center [98, 66] width 133 height 8
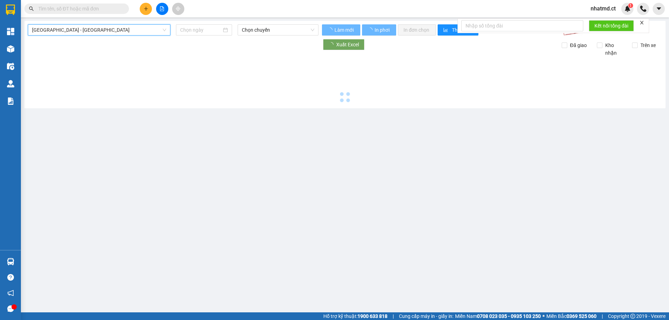
type input "[DATE]"
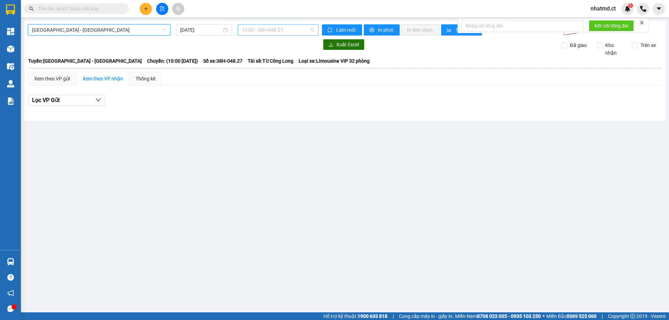
click at [258, 31] on span "10:00 - 38H-048.27" at bounding box center [278, 30] width 72 height 10
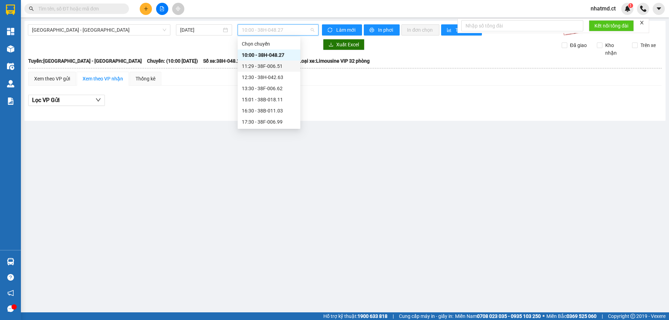
click at [271, 64] on div "11:29 - 38F-006.51" at bounding box center [269, 66] width 54 height 8
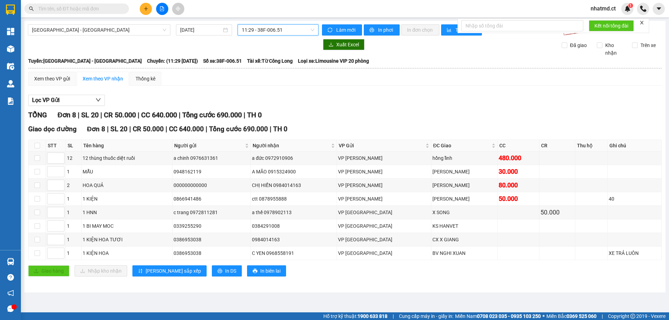
click at [280, 34] on span "11:29 - 38F-006.51" at bounding box center [278, 30] width 72 height 10
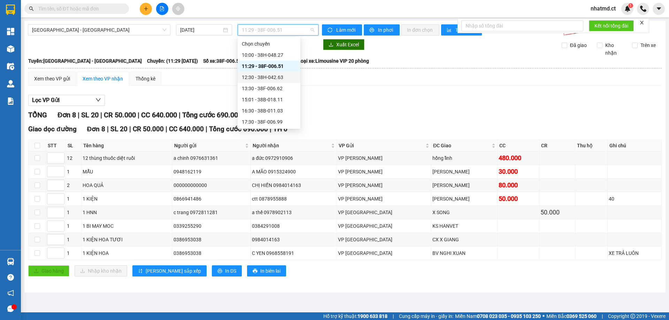
click at [272, 77] on div "12:30 - 38H-042.63" at bounding box center [269, 77] width 54 height 8
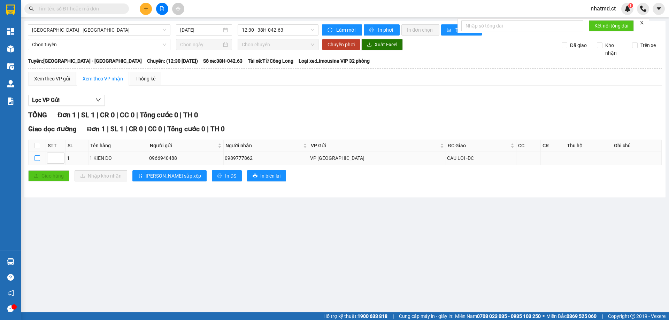
click at [39, 159] on input "checkbox" at bounding box center [37, 158] width 6 height 6
checkbox input "true"
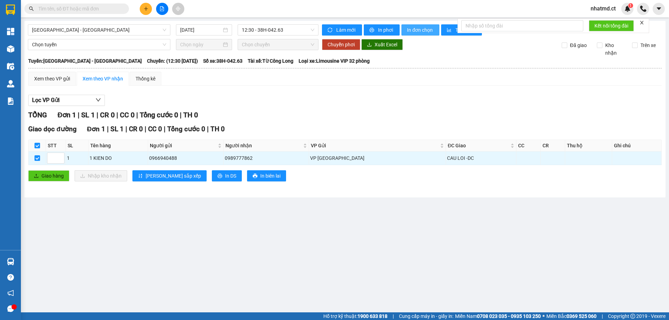
click at [417, 30] on span "In đơn chọn" at bounding box center [420, 30] width 27 height 8
